Goal: Transaction & Acquisition: Purchase product/service

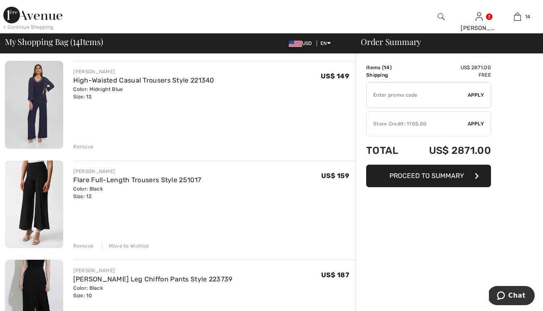
scroll to position [76, 0]
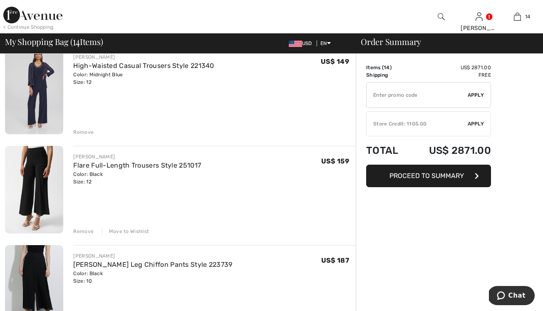
click at [83, 230] on div "Remove" at bounding box center [83, 230] width 20 height 7
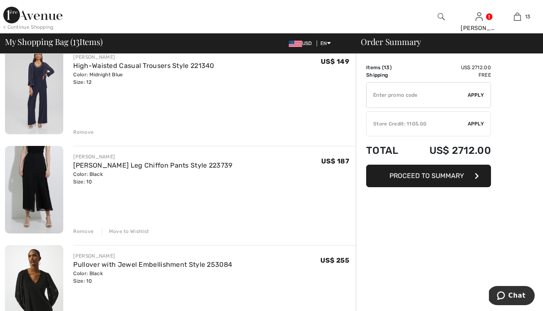
click at [119, 230] on div "Move to Wishlist" at bounding box center [125, 230] width 47 height 7
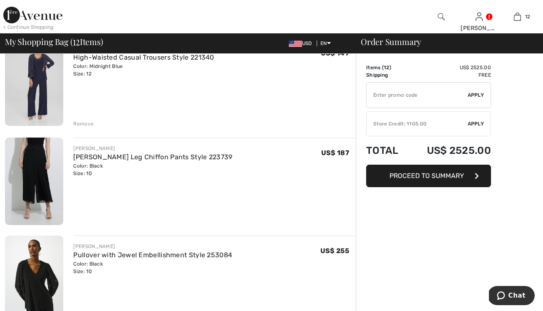
scroll to position [151, 0]
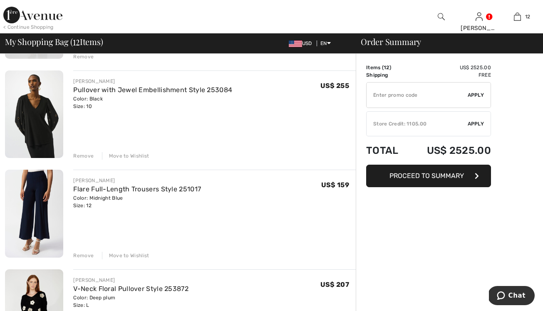
click at [136, 156] on div "Move to Wishlist" at bounding box center [125, 155] width 47 height 7
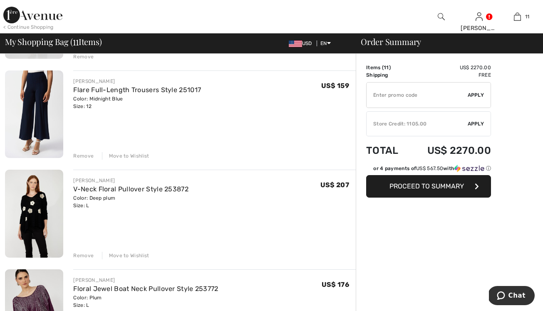
click at [135, 154] on div "Move to Wishlist" at bounding box center [125, 155] width 47 height 7
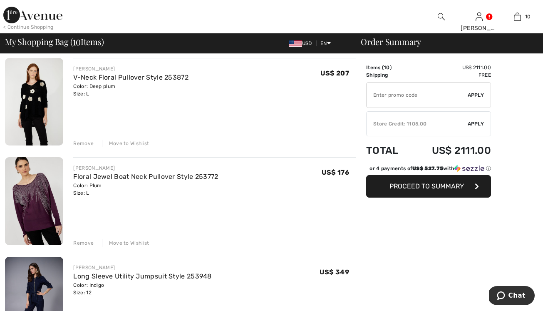
scroll to position [203, 0]
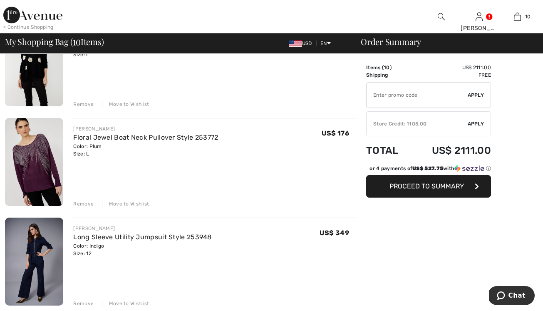
click at [133, 202] on div "Move to Wishlist" at bounding box center [125, 203] width 47 height 7
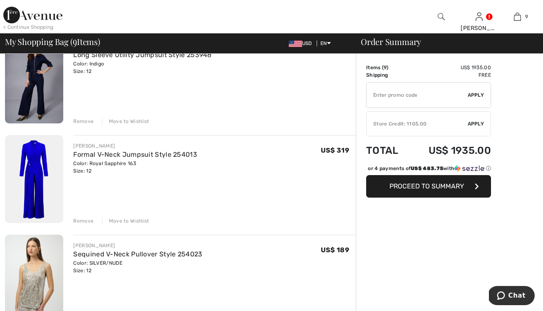
scroll to position [347, 0]
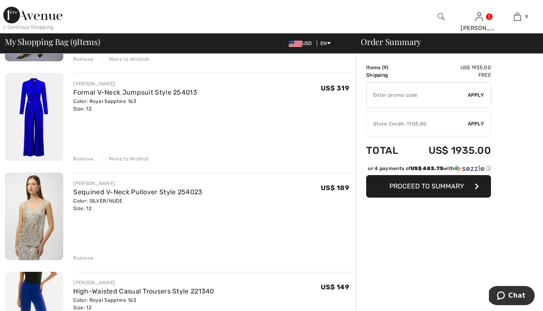
click at [85, 256] on div "Remove" at bounding box center [83, 257] width 20 height 7
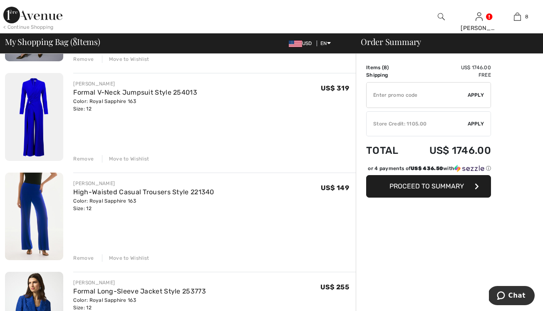
click at [87, 258] on div "Remove" at bounding box center [83, 257] width 20 height 7
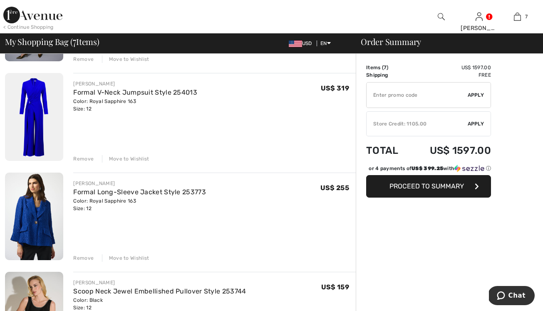
click at [88, 257] on div "Remove" at bounding box center [83, 257] width 20 height 7
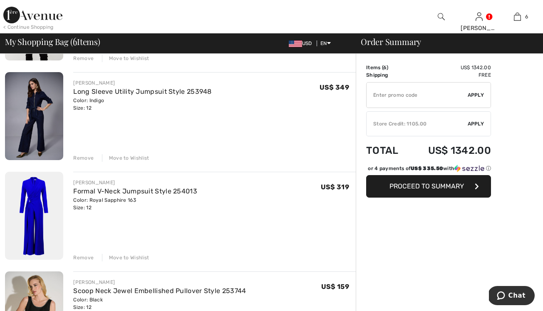
scroll to position [0, 0]
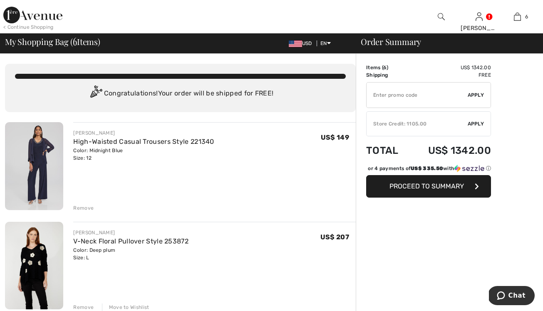
click at [25, 27] on div "< Continue Shopping" at bounding box center [28, 26] width 50 height 7
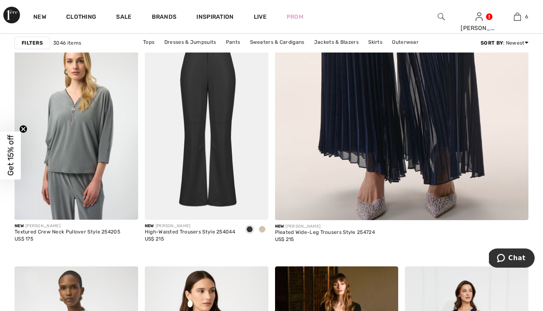
scroll to position [17, 0]
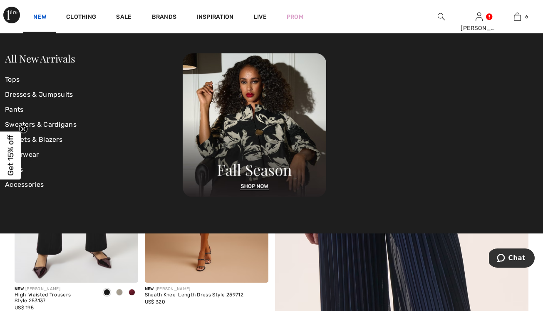
click at [36, 16] on link "New" at bounding box center [39, 17] width 13 height 9
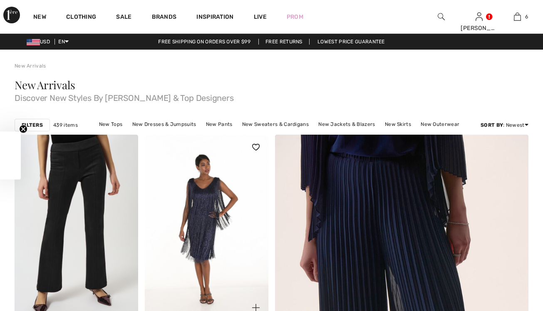
checkbox input "true"
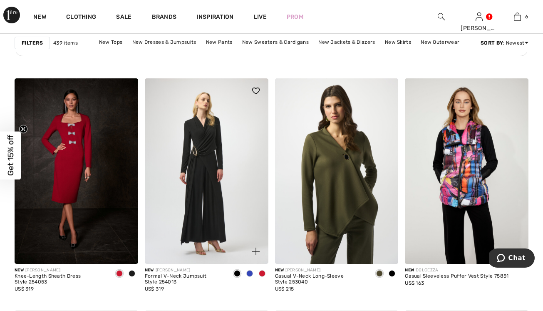
scroll to position [2873, 0]
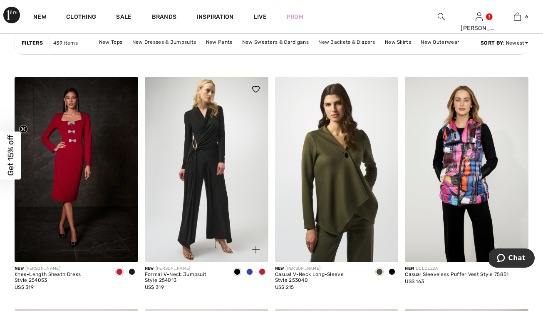
click at [261, 270] on span at bounding box center [262, 271] width 7 height 7
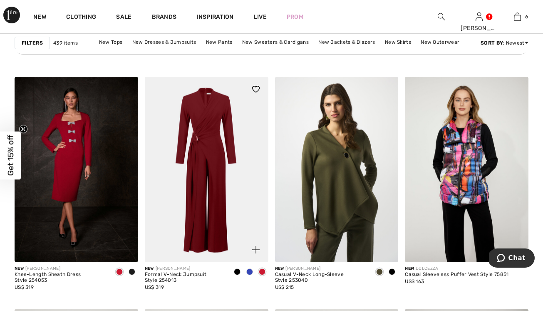
click at [251, 270] on span at bounding box center [250, 271] width 7 height 7
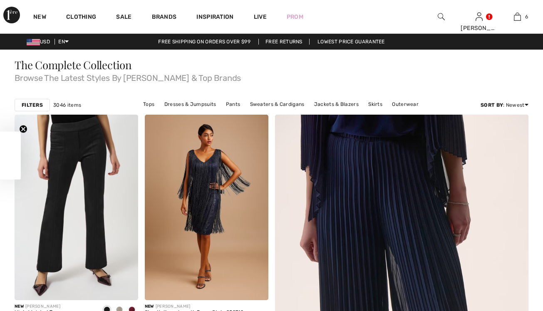
checkbox input "true"
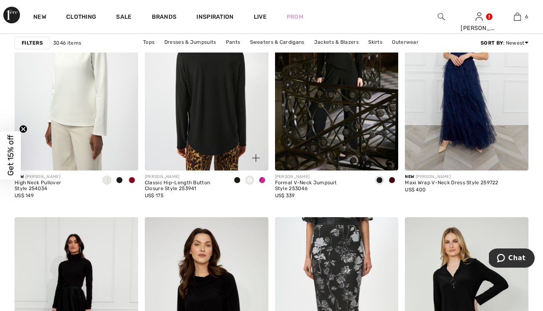
scroll to position [444, 0]
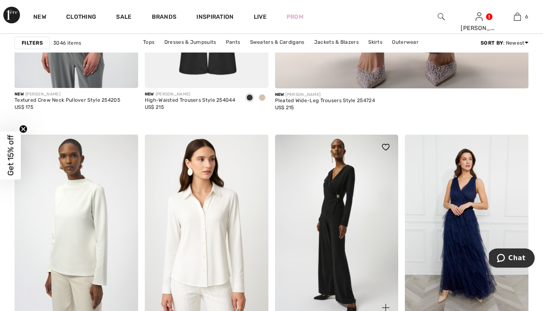
click at [334, 211] on img at bounding box center [337, 226] width 124 height 185
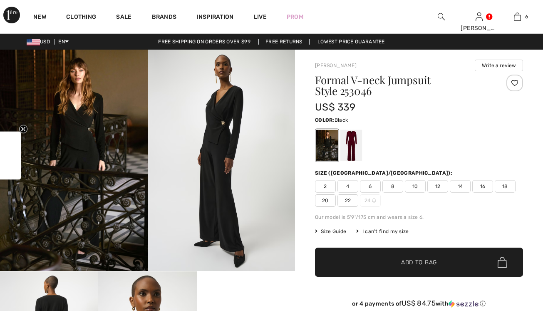
checkbox input "true"
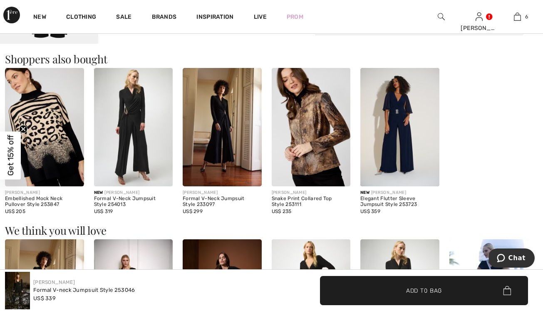
scroll to position [498, 0]
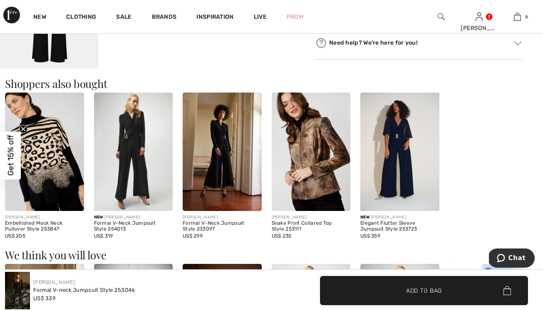
click at [403, 135] on img at bounding box center [400, 151] width 79 height 118
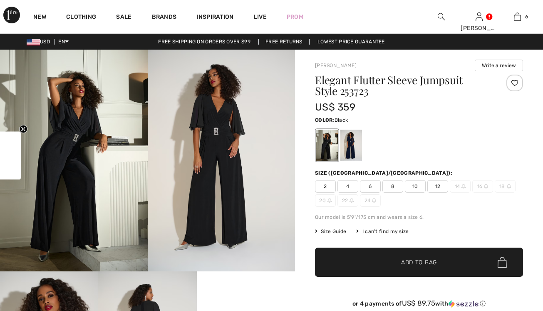
checkbox input "true"
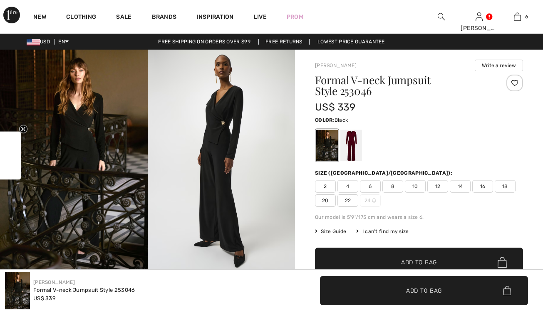
checkbox input "true"
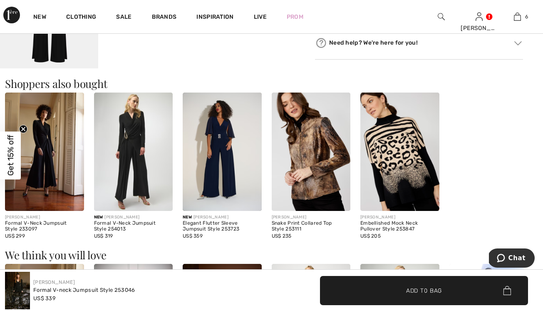
click at [48, 156] on img at bounding box center [44, 151] width 79 height 118
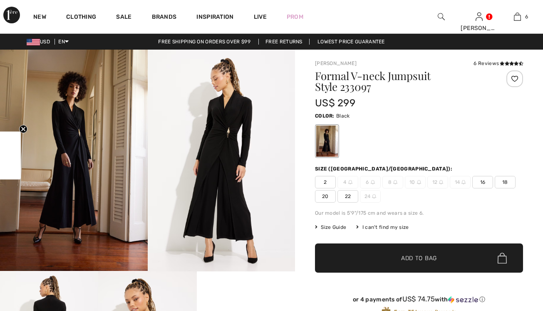
checkbox input "true"
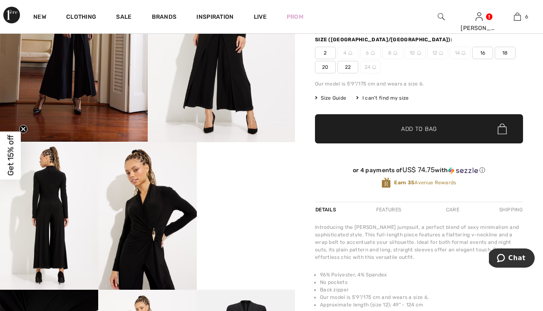
scroll to position [196, 0]
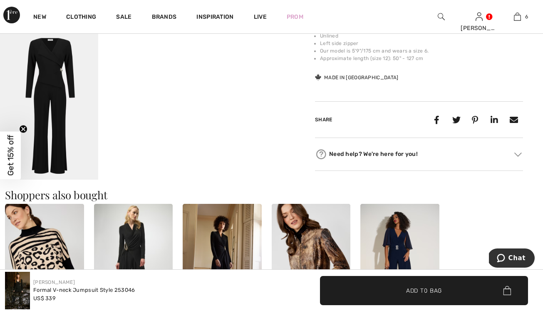
scroll to position [129, 0]
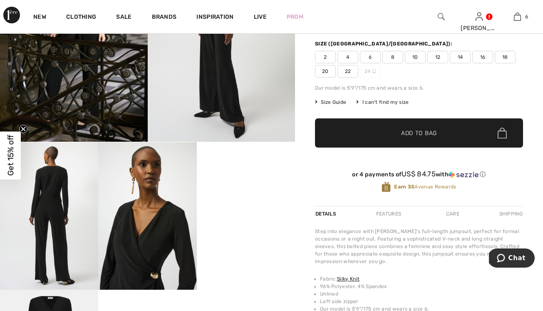
click at [439, 57] on span "12" at bounding box center [438, 57] width 21 height 12
click at [428, 127] on span "✔ Added to Bag Add to Bag" at bounding box center [419, 132] width 208 height 29
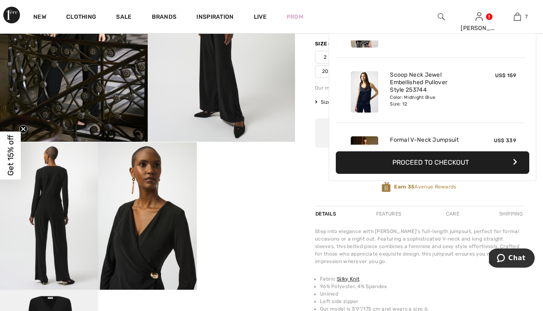
scroll to position [351, 0]
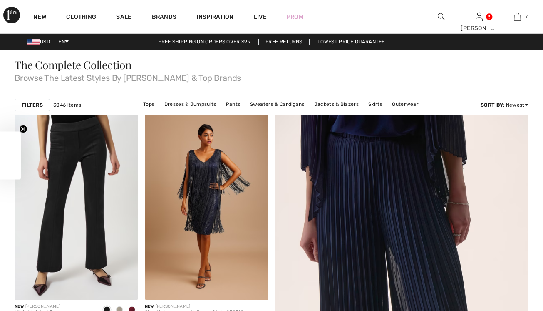
checkbox input "true"
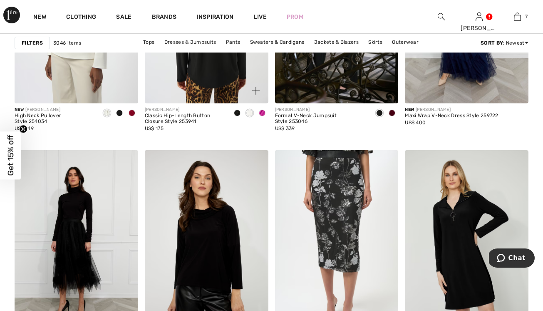
scroll to position [495, 0]
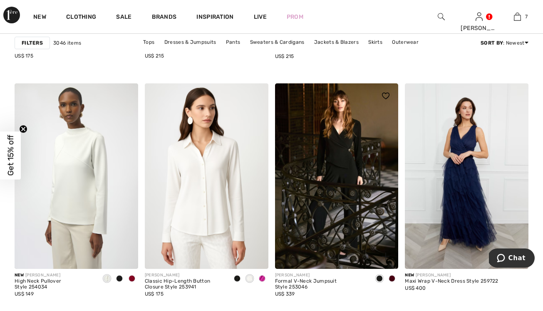
click at [393, 279] on span at bounding box center [392, 278] width 7 height 7
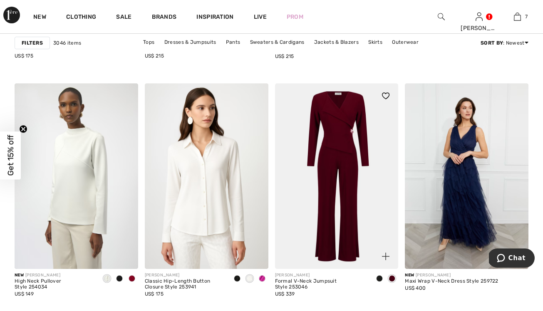
click at [347, 191] on img at bounding box center [337, 175] width 124 height 185
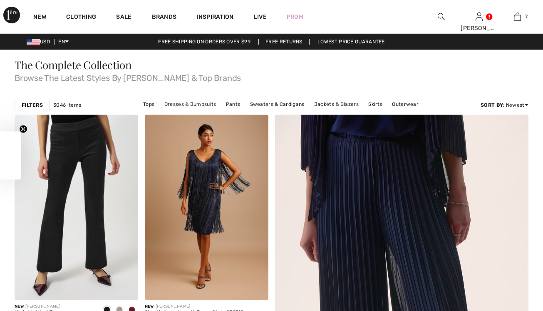
checkbox input "true"
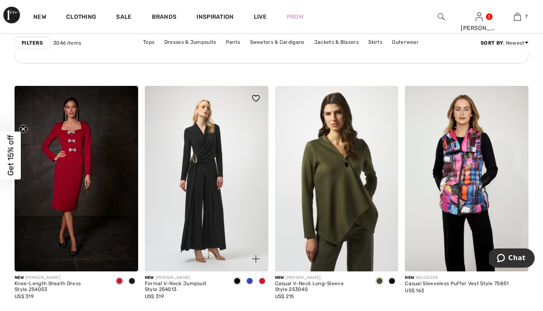
scroll to position [2845, 0]
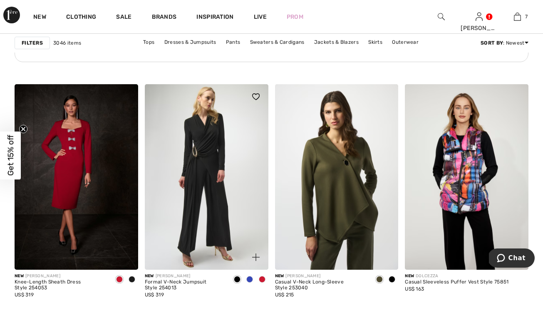
click at [262, 279] on span at bounding box center [262, 279] width 7 height 7
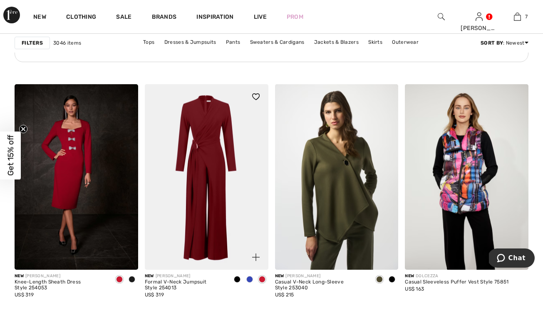
click at [251, 278] on span at bounding box center [250, 279] width 7 height 7
